Goal: Task Accomplishment & Management: Use online tool/utility

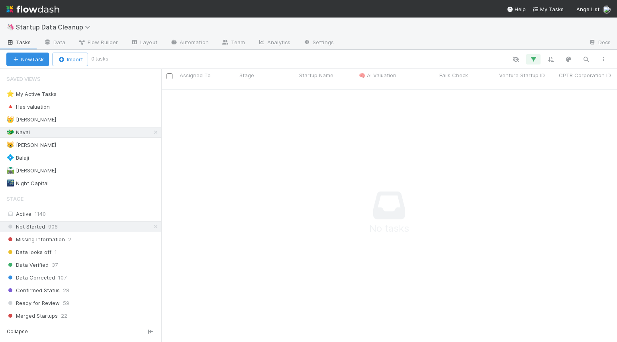
scroll to position [259, 456]
click at [53, 97] on div "⭐ My Active Tasks" at bounding box center [31, 94] width 50 height 10
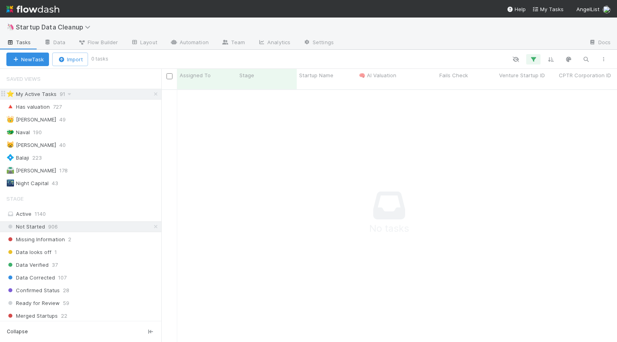
scroll to position [259, 456]
click at [37, 94] on div "⭐ My Active Tasks" at bounding box center [31, 94] width 50 height 10
click at [24, 121] on div "👑 [PERSON_NAME]" at bounding box center [31, 120] width 50 height 10
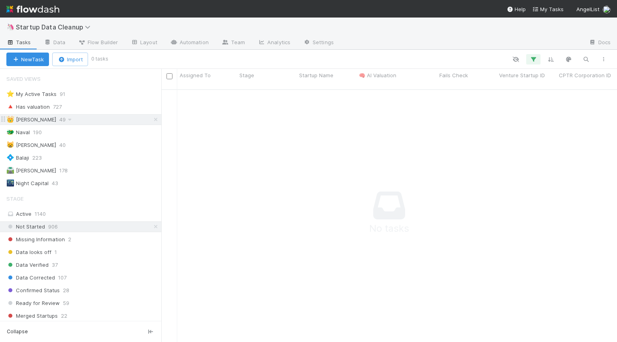
scroll to position [259, 456]
click at [22, 135] on div "🐲 Naval" at bounding box center [17, 132] width 23 height 10
click at [33, 96] on div "⭐ My Active Tasks" at bounding box center [31, 94] width 50 height 10
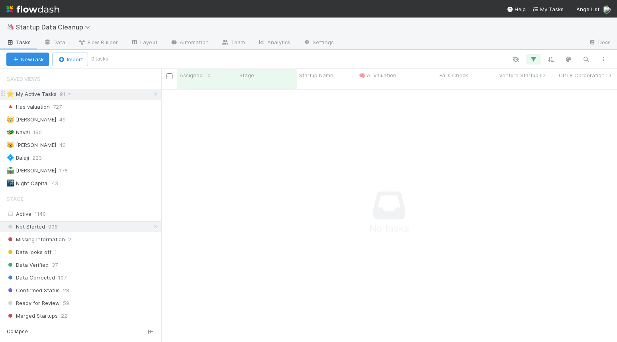
scroll to position [259, 456]
click at [536, 59] on icon "button" at bounding box center [533, 59] width 8 height 7
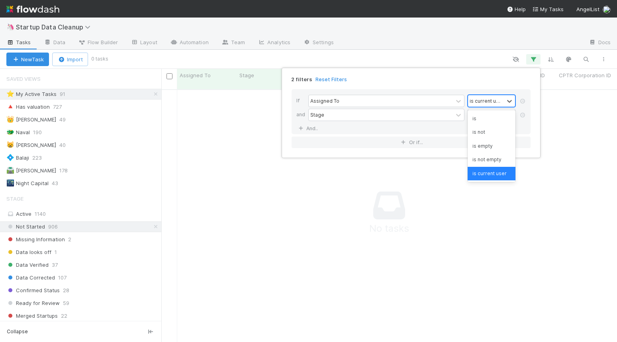
click at [486, 100] on div "is current user" at bounding box center [485, 100] width 33 height 7
click at [525, 101] on icon at bounding box center [522, 101] width 8 height 5
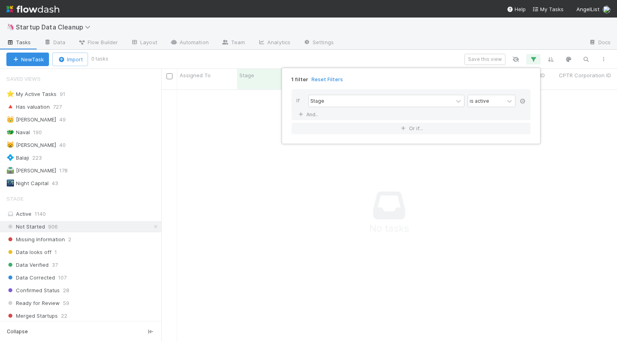
scroll to position [259, 456]
click at [522, 101] on icon at bounding box center [522, 101] width 8 height 5
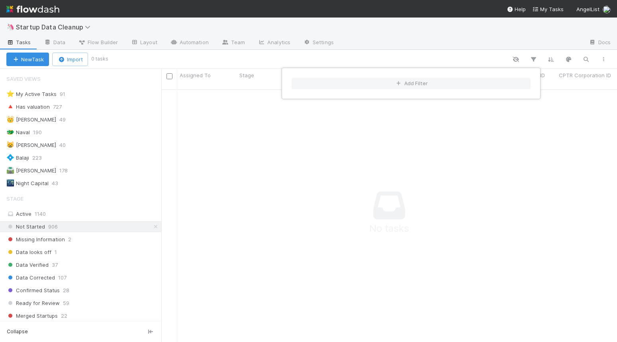
drag, startPoint x: 56, startPoint y: 94, endPoint x: 30, endPoint y: 94, distance: 25.9
click at [56, 94] on div "Add Filter" at bounding box center [308, 171] width 617 height 342
click at [30, 94] on div "Add Filter" at bounding box center [308, 171] width 617 height 342
click at [31, 94] on div "⭐ My Active Tasks" at bounding box center [31, 94] width 50 height 10
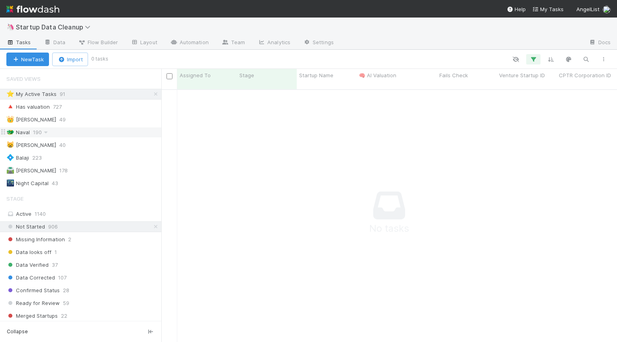
scroll to position [259, 456]
click at [27, 131] on div "🐲 Naval" at bounding box center [17, 132] width 23 height 10
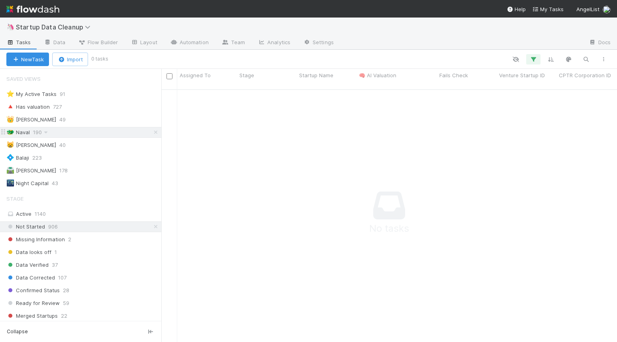
scroll to position [259, 456]
click at [35, 181] on div "🌃 Night Capital" at bounding box center [27, 183] width 42 height 10
click at [23, 212] on div "Active 1140" at bounding box center [82, 214] width 153 height 10
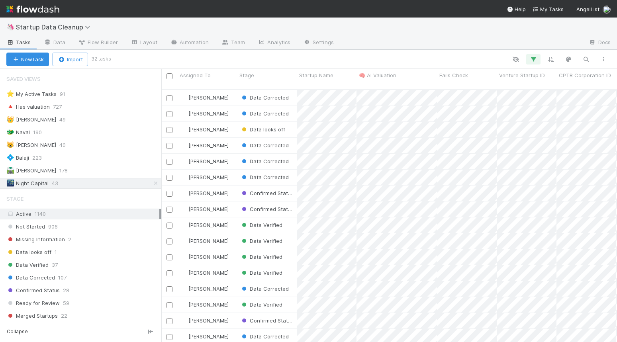
scroll to position [259, 456]
click at [34, 133] on span "190" at bounding box center [41, 132] width 17 height 10
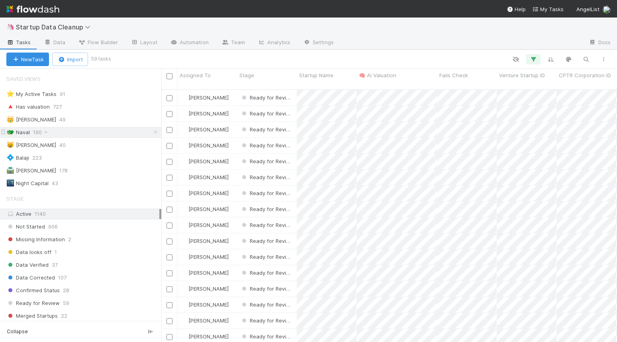
scroll to position [259, 456]
click at [52, 118] on div "👑 [PERSON_NAME] 49" at bounding box center [83, 120] width 155 height 10
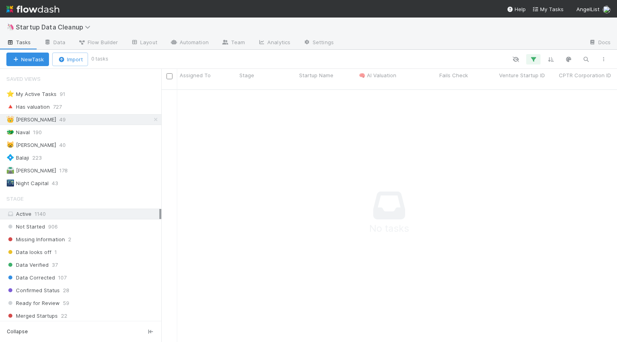
scroll to position [259, 456]
click at [18, 129] on div "🐲 Naval" at bounding box center [17, 132] width 23 height 10
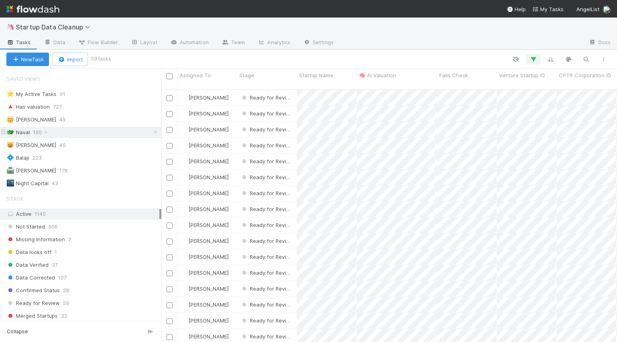
scroll to position [259, 456]
click at [22, 143] on div "😸 [PERSON_NAME]" at bounding box center [31, 145] width 50 height 10
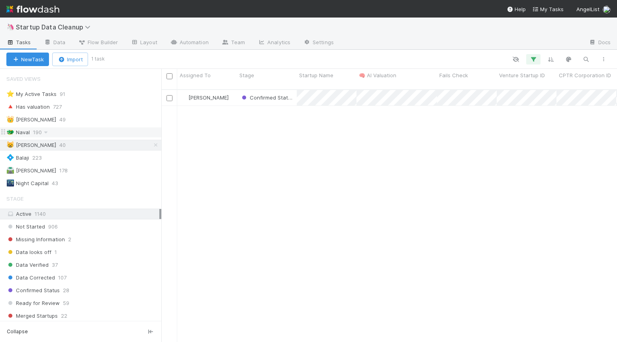
click at [23, 133] on div "🐲 Naval" at bounding box center [17, 132] width 23 height 10
